Goal: Task Accomplishment & Management: Use online tool/utility

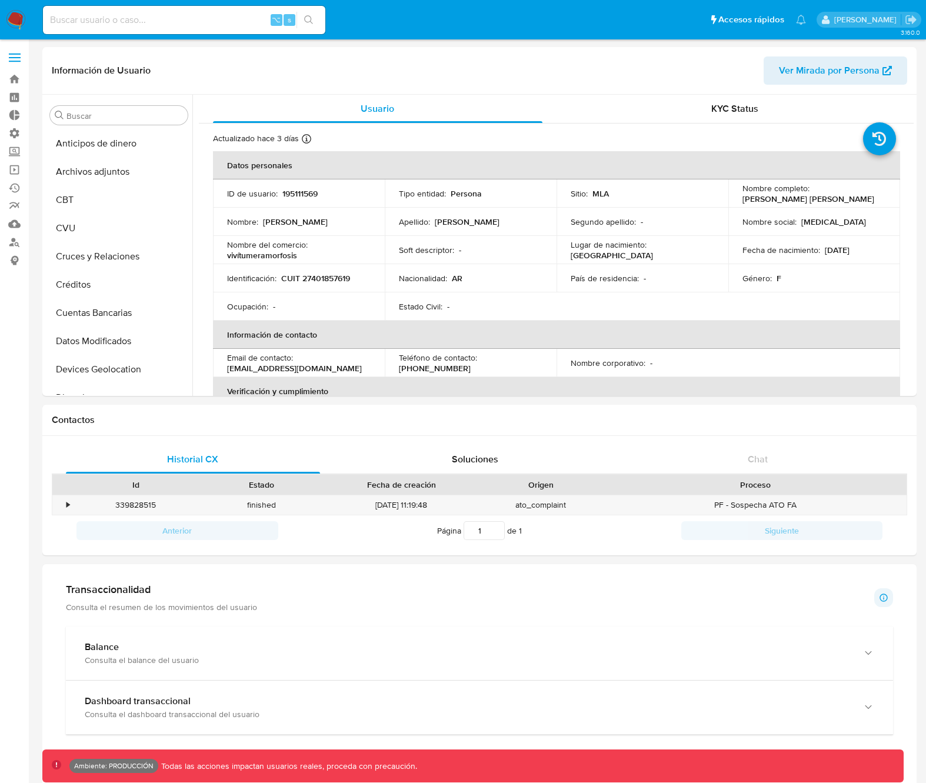
select select "10"
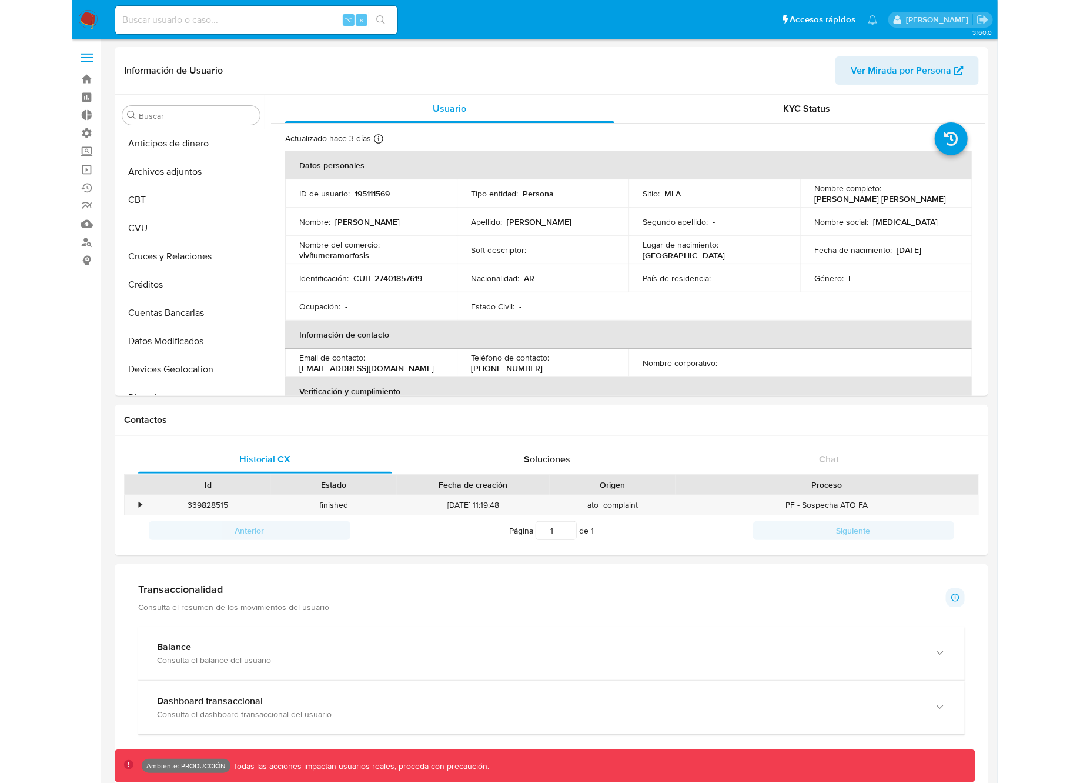
scroll to position [553, 0]
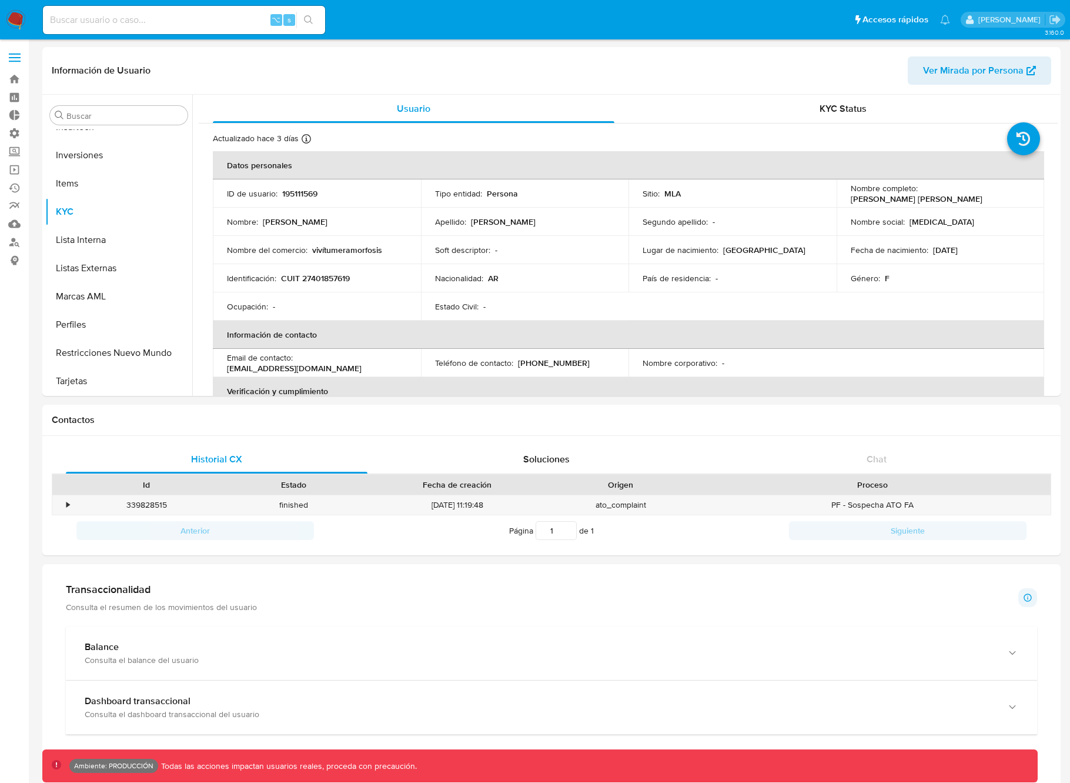
click at [16, 57] on span at bounding box center [15, 58] width 12 height 2
click at [0, 0] on input "checkbox" at bounding box center [0, 0] width 0 height 0
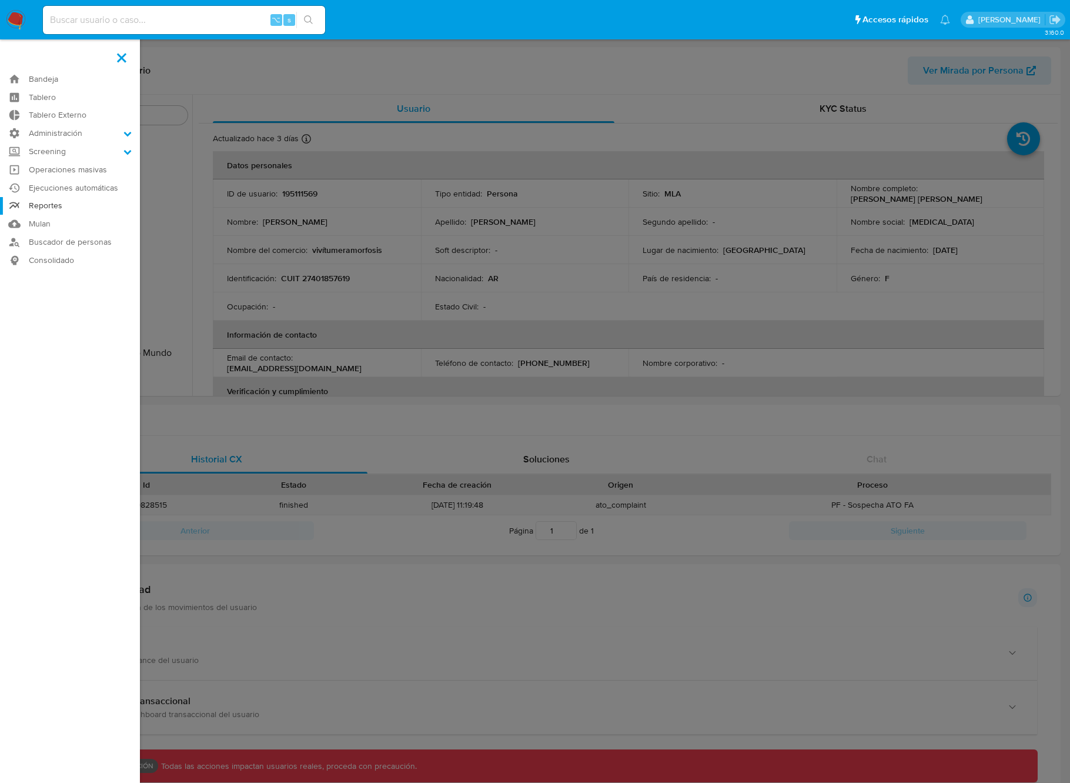
click at [51, 209] on link "Reportes" at bounding box center [70, 206] width 140 height 18
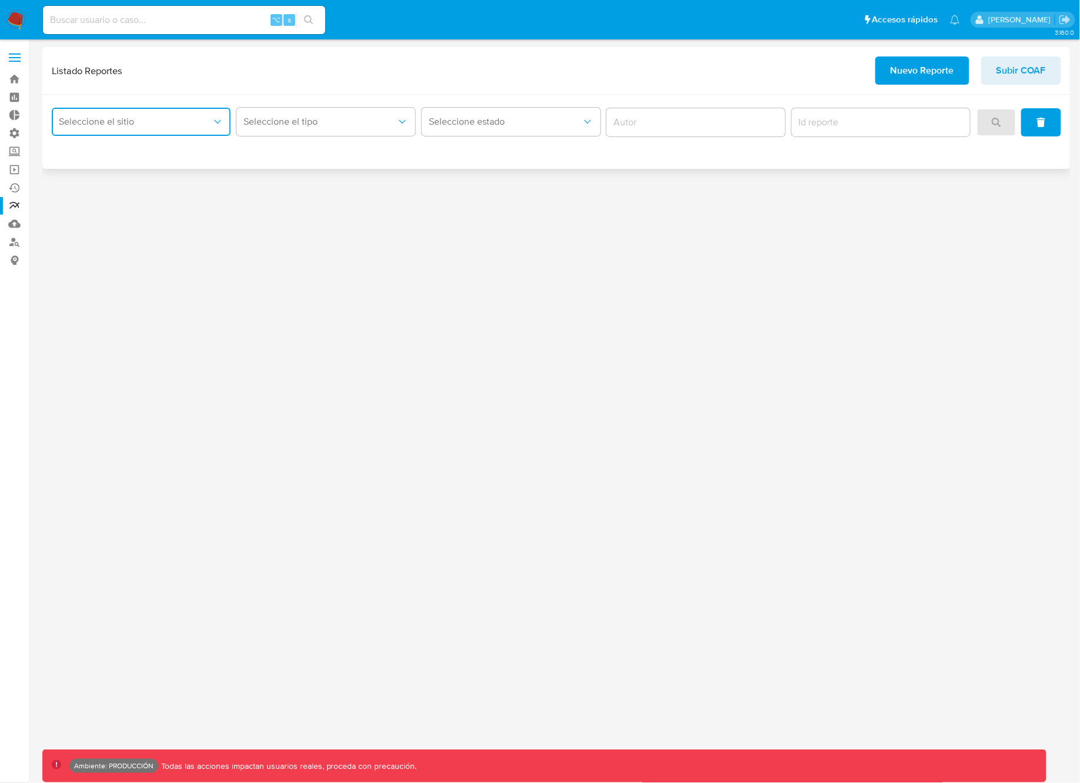
click at [163, 122] on span "Seleccione el sitio" at bounding box center [135, 122] width 153 height 12
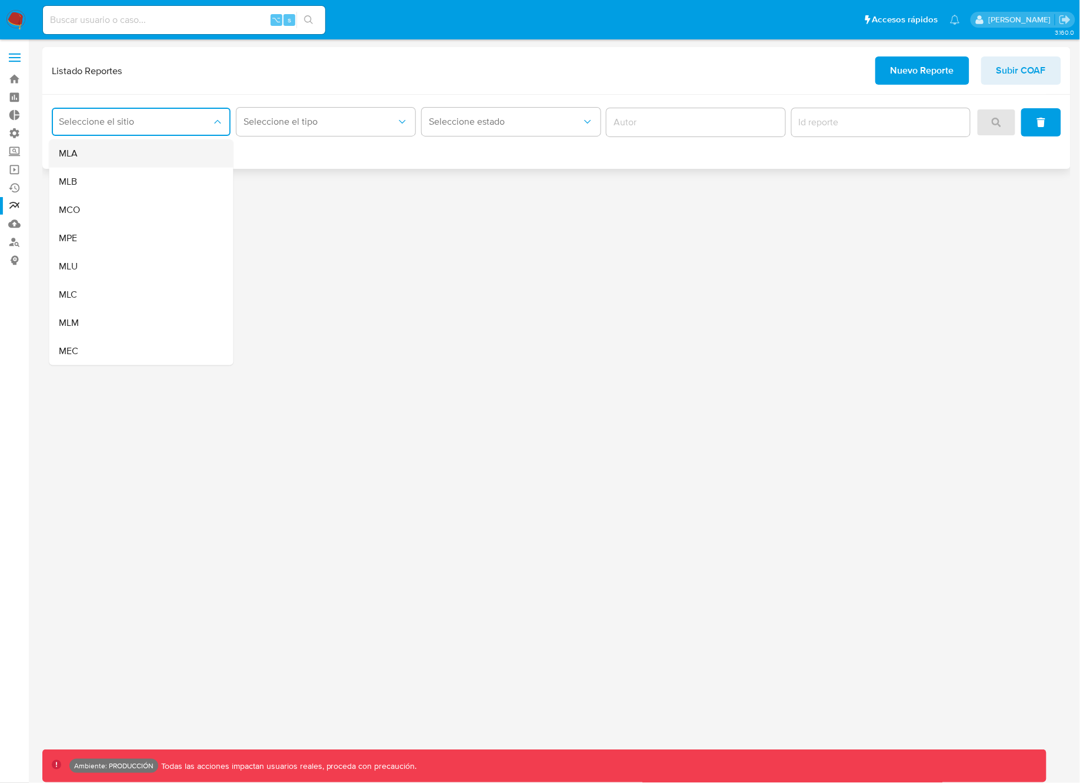
click at [109, 154] on div "MLA" at bounding box center [138, 153] width 158 height 28
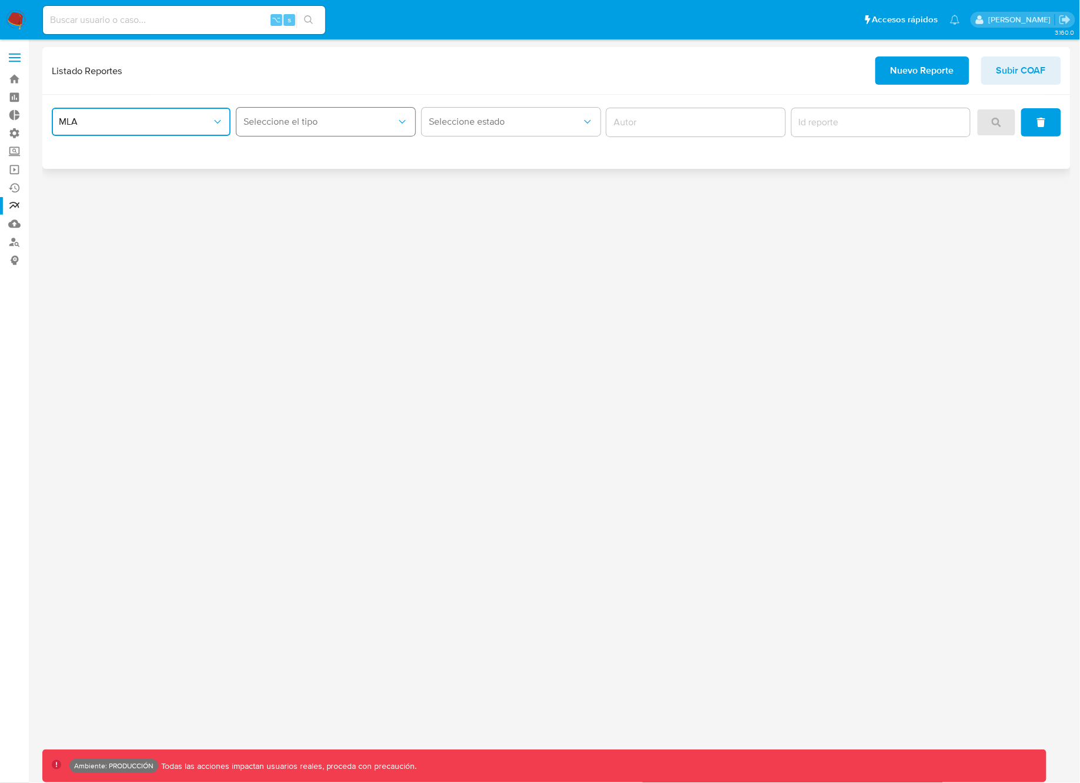
click at [293, 124] on span "Seleccione el tipo" at bounding box center [319, 122] width 153 height 12
click at [304, 151] on span "Inventario ROS" at bounding box center [274, 154] width 62 height 12
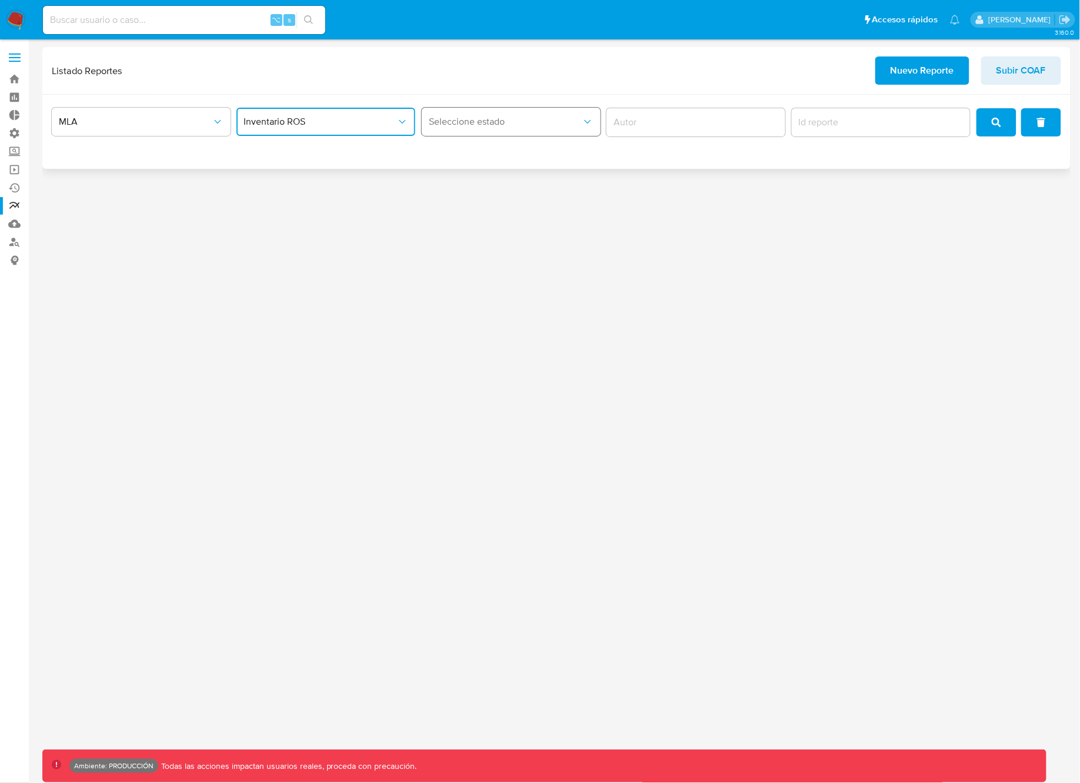
click at [493, 122] on span "Seleccione estado" at bounding box center [505, 122] width 153 height 12
